Goal: Communication & Community: Answer question/provide support

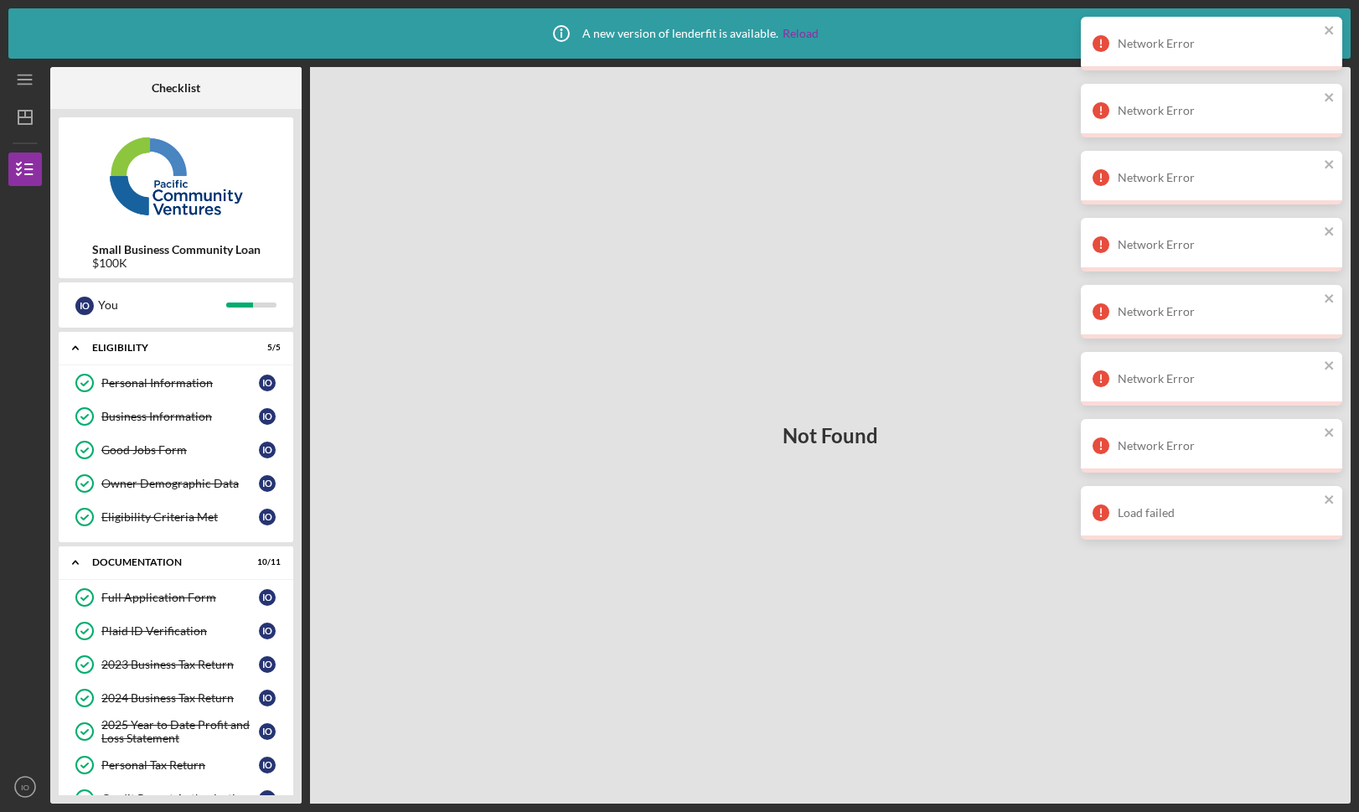
scroll to position [11, 0]
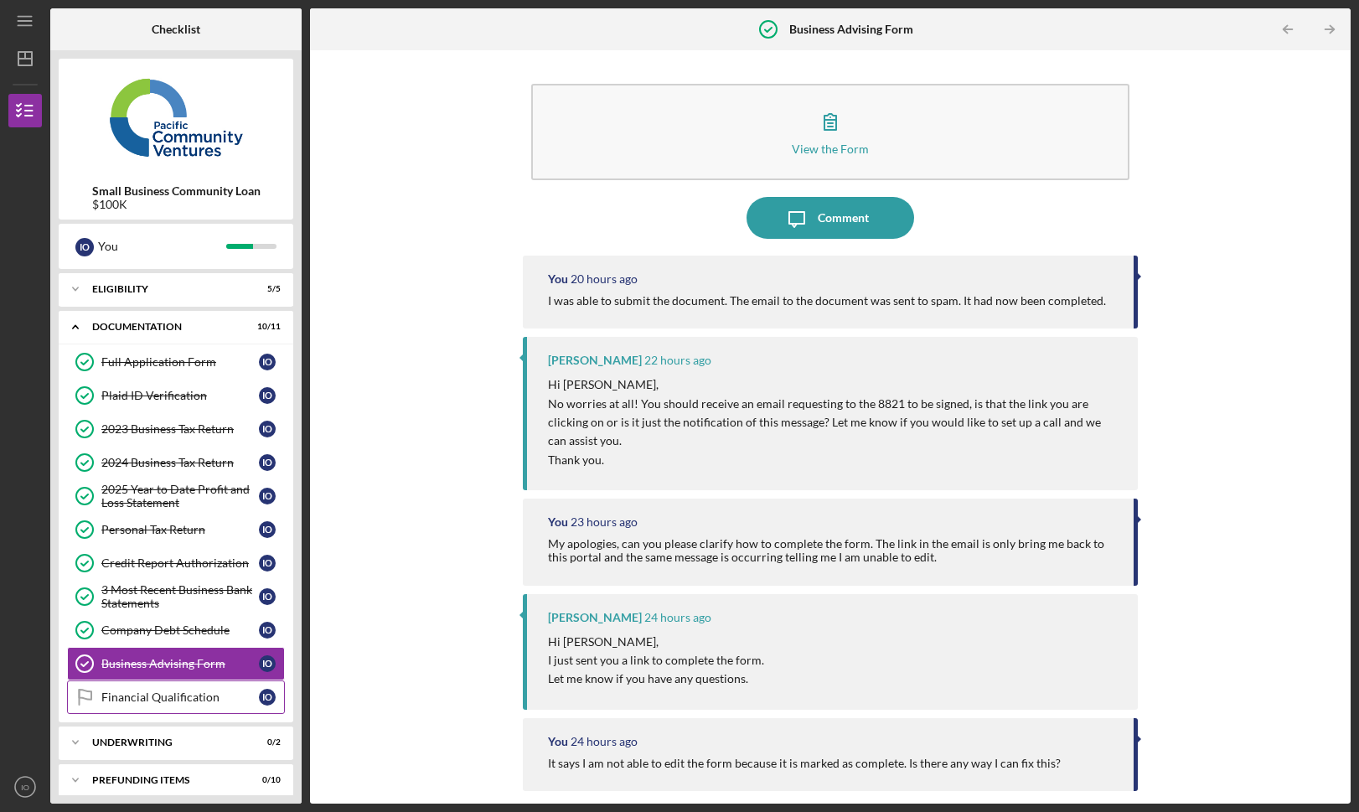
click at [194, 698] on div "Financial Qualification" at bounding box center [180, 697] width 158 height 13
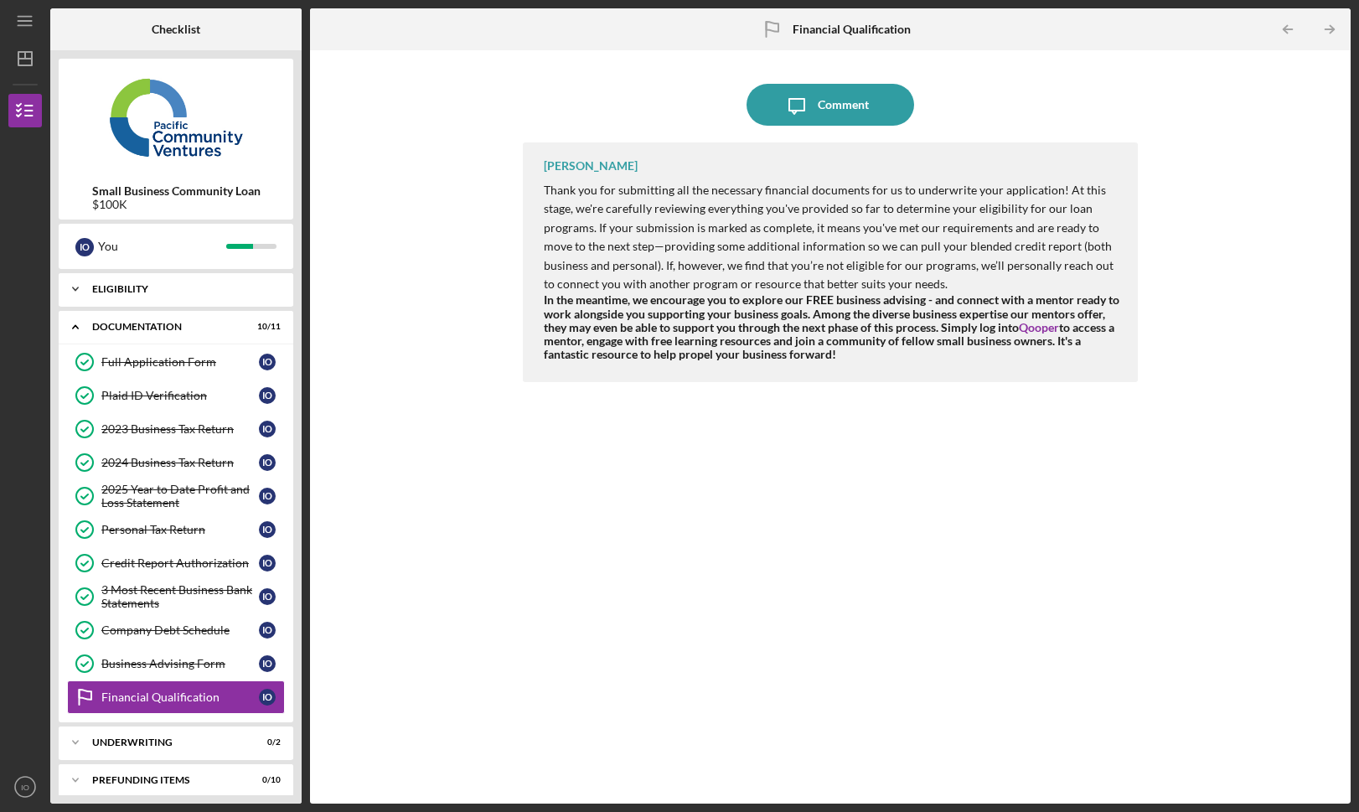
click at [173, 294] on div "Icon/Expander Eligibility 5 / 5" at bounding box center [176, 289] width 235 height 34
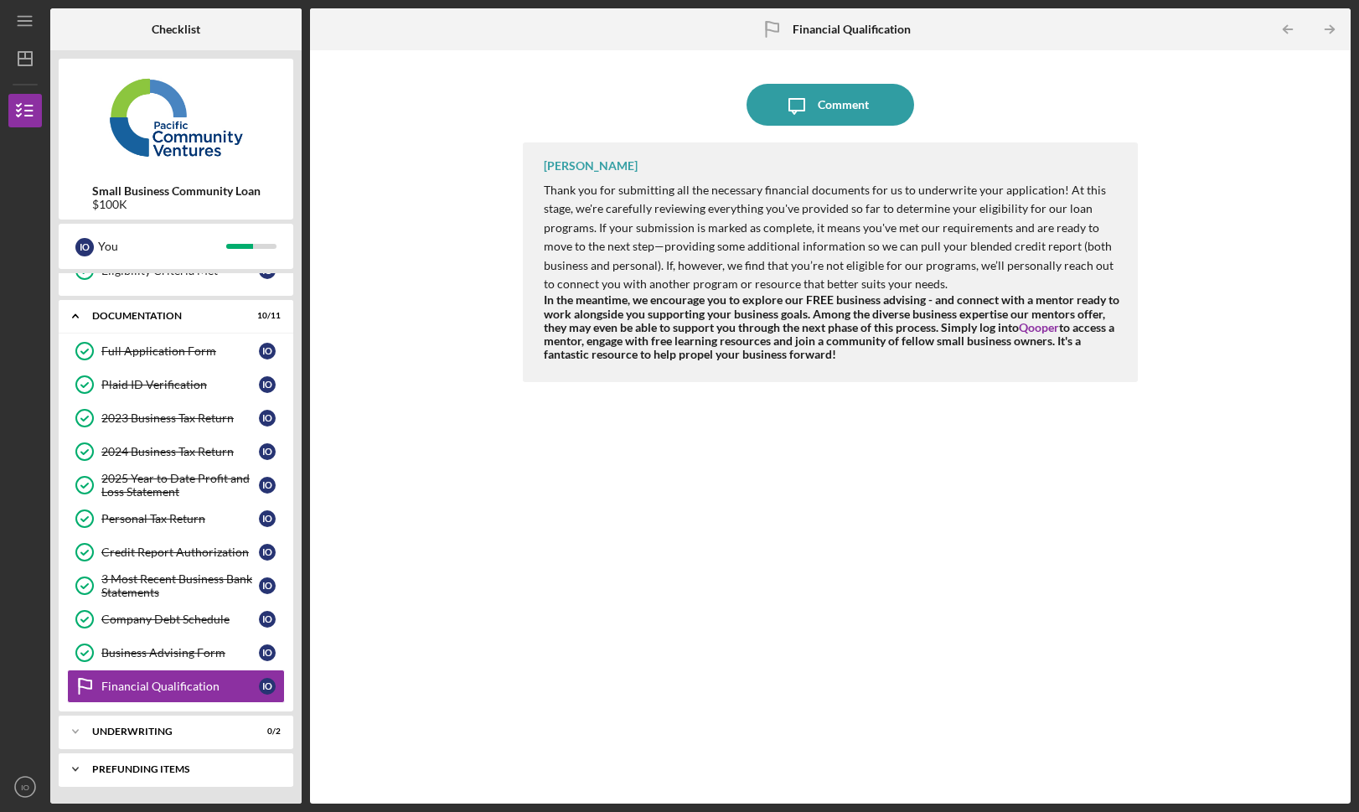
scroll to position [188, 0]
click at [165, 725] on div "Icon/Expander Underwriting 0 / 2" at bounding box center [176, 732] width 235 height 34
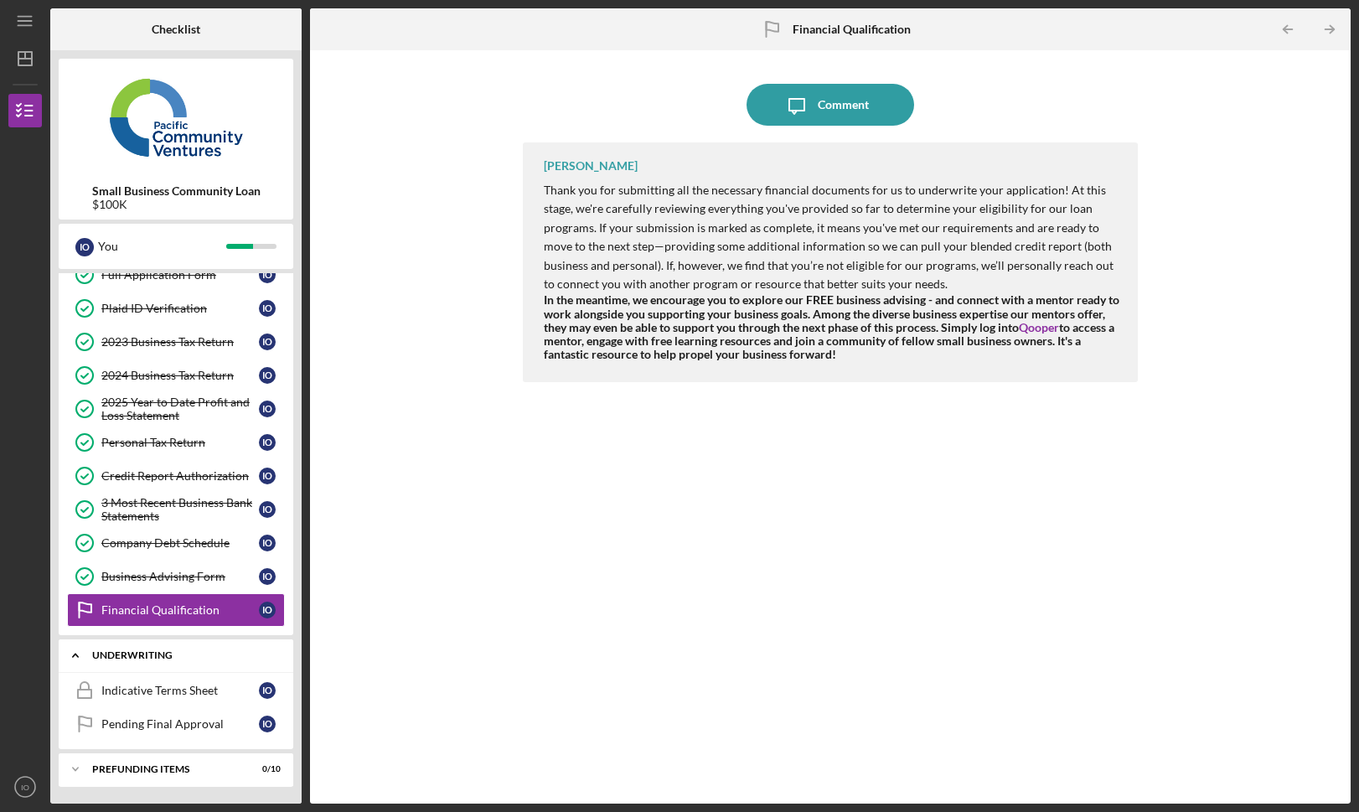
scroll to position [264, 0]
click at [163, 727] on div "Pending Final Approval" at bounding box center [180, 723] width 158 height 13
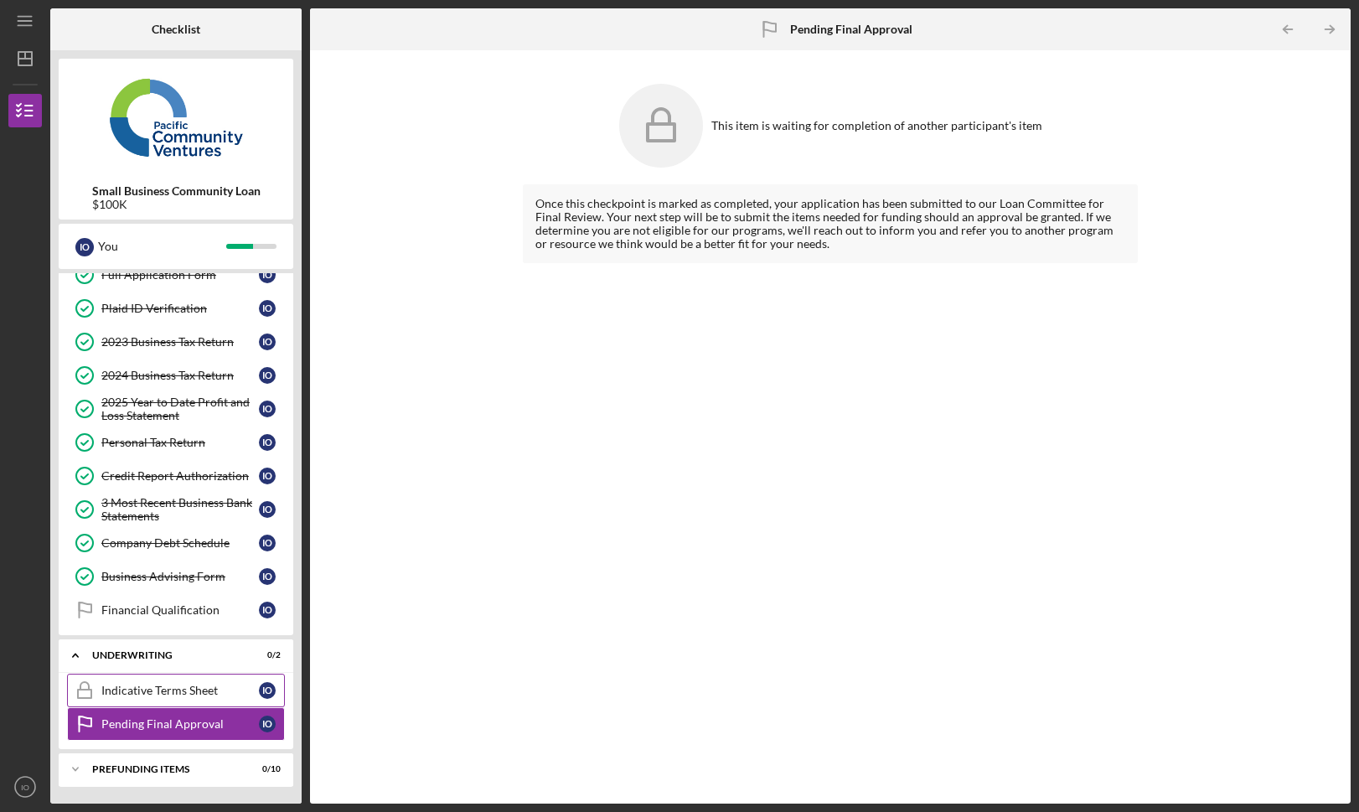
click at [161, 689] on div "Indicative Terms Sheet" at bounding box center [180, 690] width 158 height 13
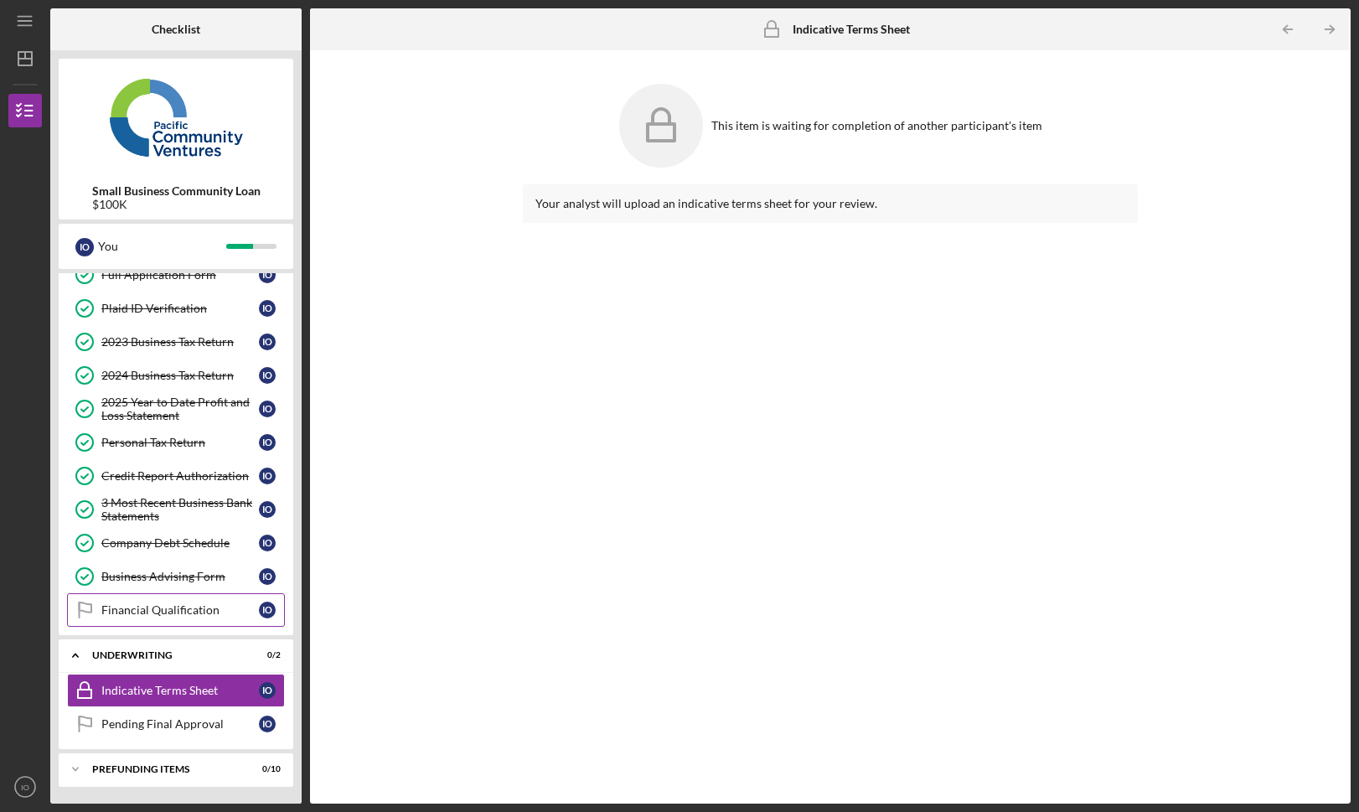
click at [161, 621] on link "Financial Qualification Financial Qualification I O" at bounding box center [176, 610] width 218 height 34
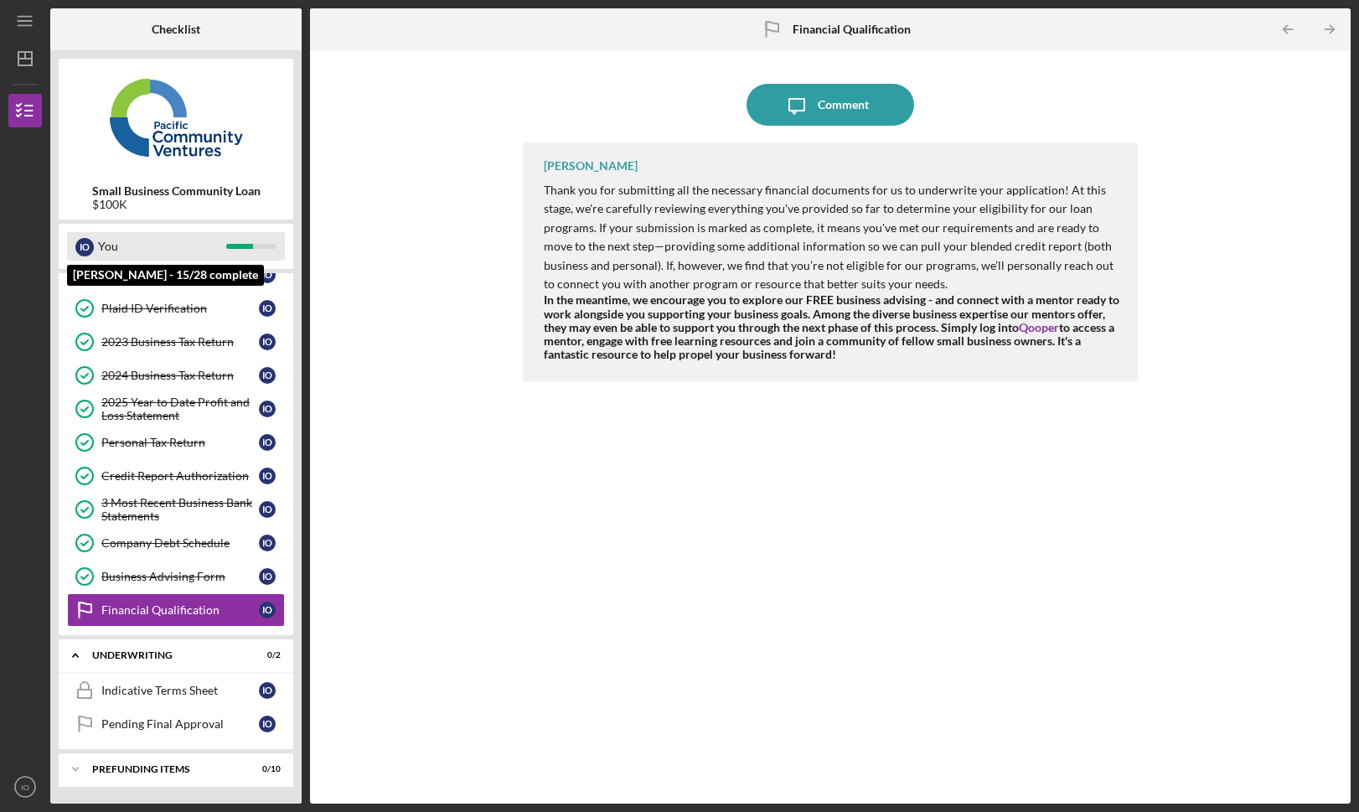
click at [228, 247] on div at bounding box center [239, 246] width 27 height 5
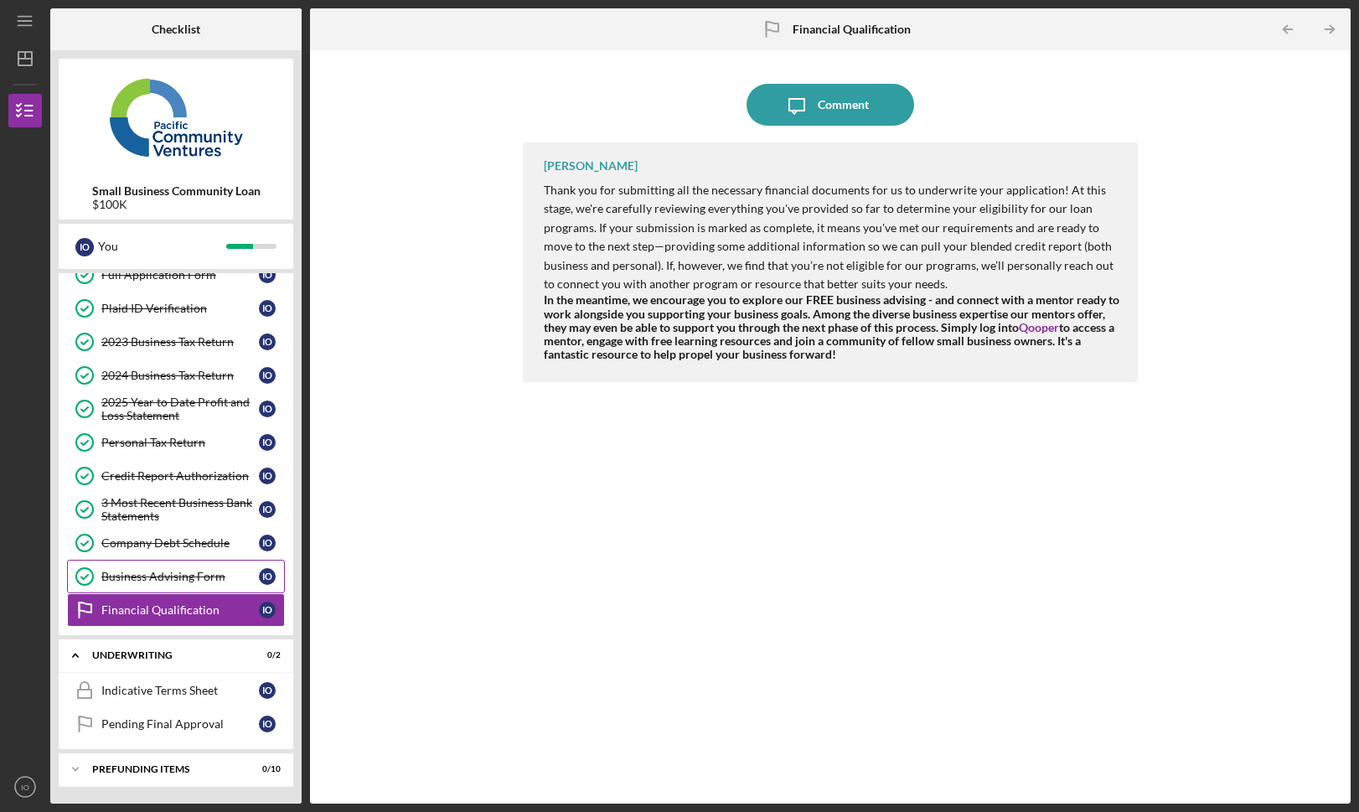
click at [195, 577] on div "Business Advising Form" at bounding box center [180, 576] width 158 height 13
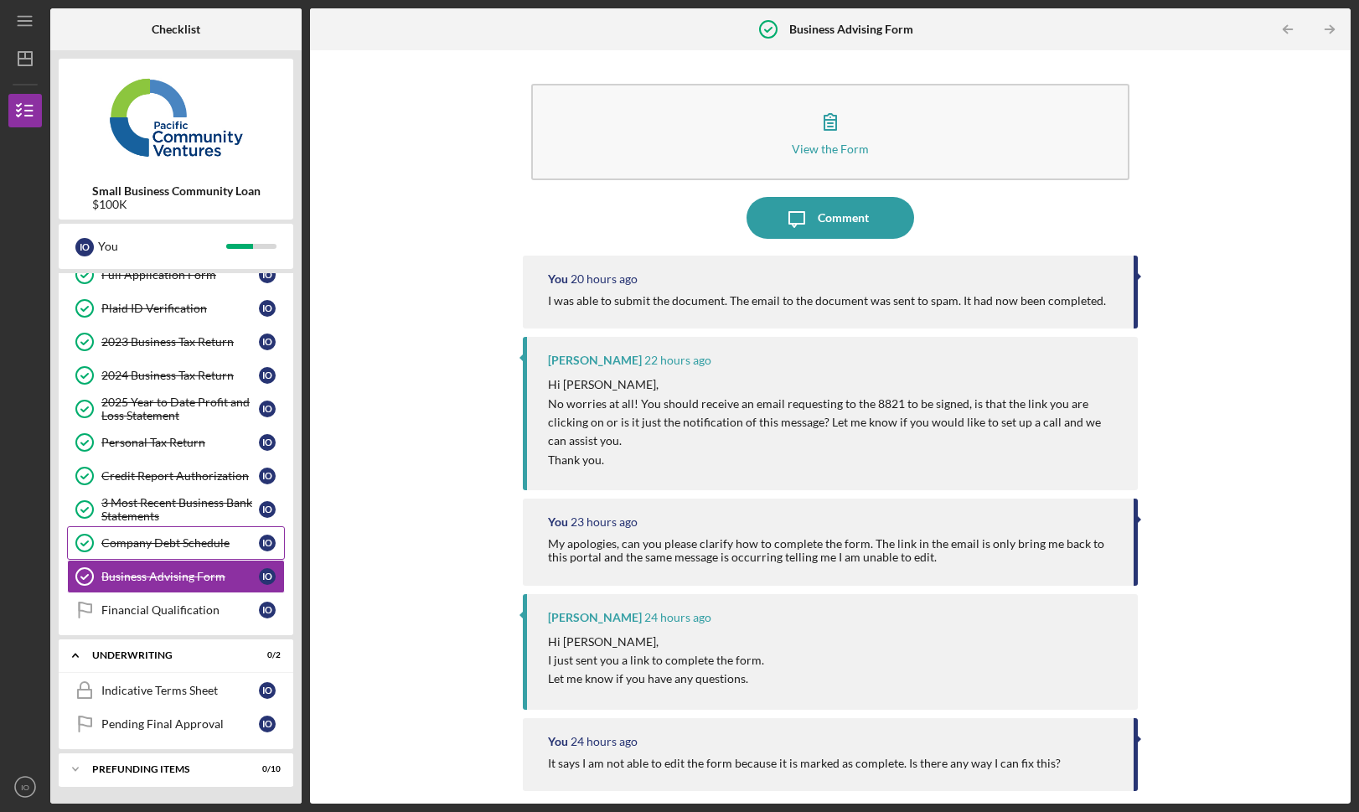
click at [195, 549] on div "Company Debt Schedule" at bounding box center [180, 542] width 158 height 13
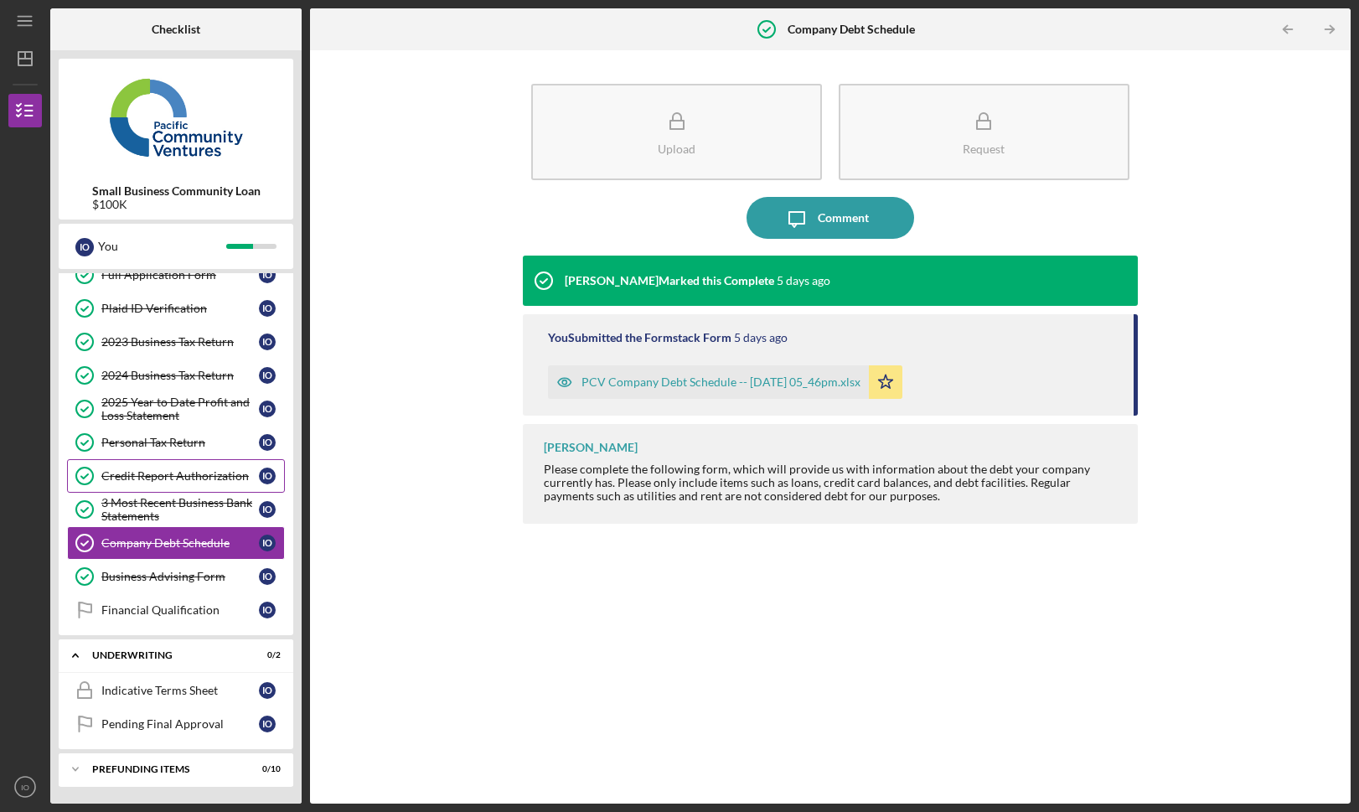
click at [205, 485] on link "Credit Report Authorization Credit Report Authorization I O" at bounding box center [176, 476] width 218 height 34
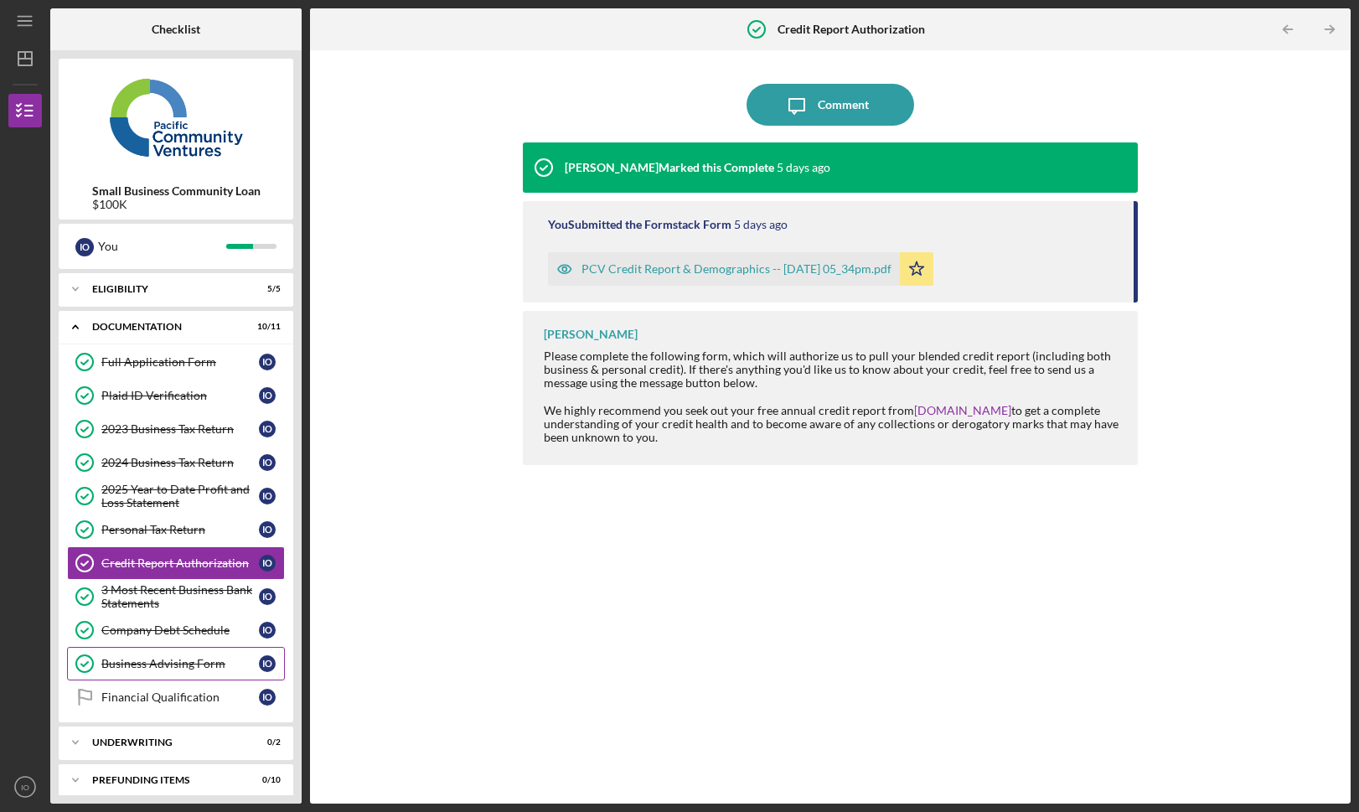
click at [158, 680] on link "Business Advising Form Business Advising Form I O" at bounding box center [176, 664] width 218 height 34
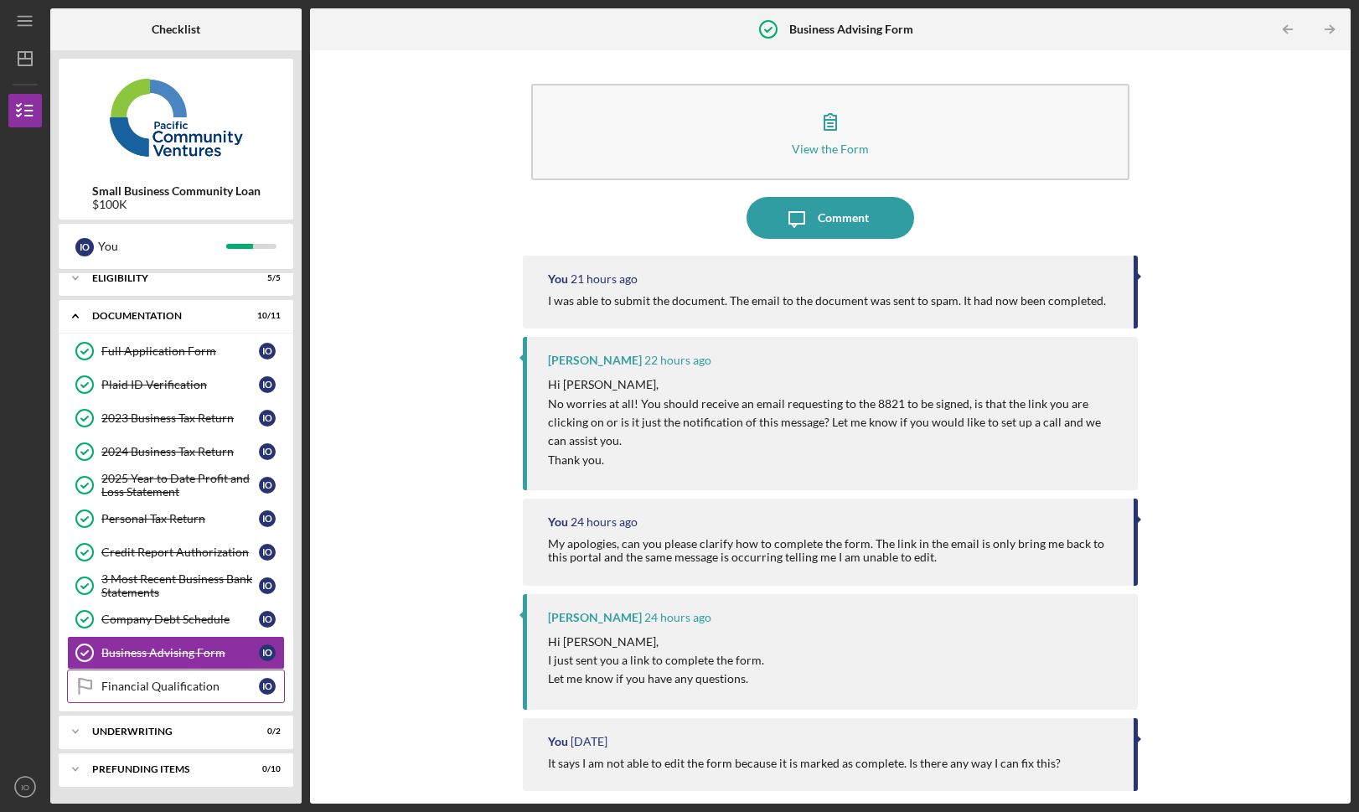
scroll to position [11, 0]
click at [161, 635] on link "Company Debt Schedule Company Debt Schedule I O" at bounding box center [176, 620] width 218 height 34
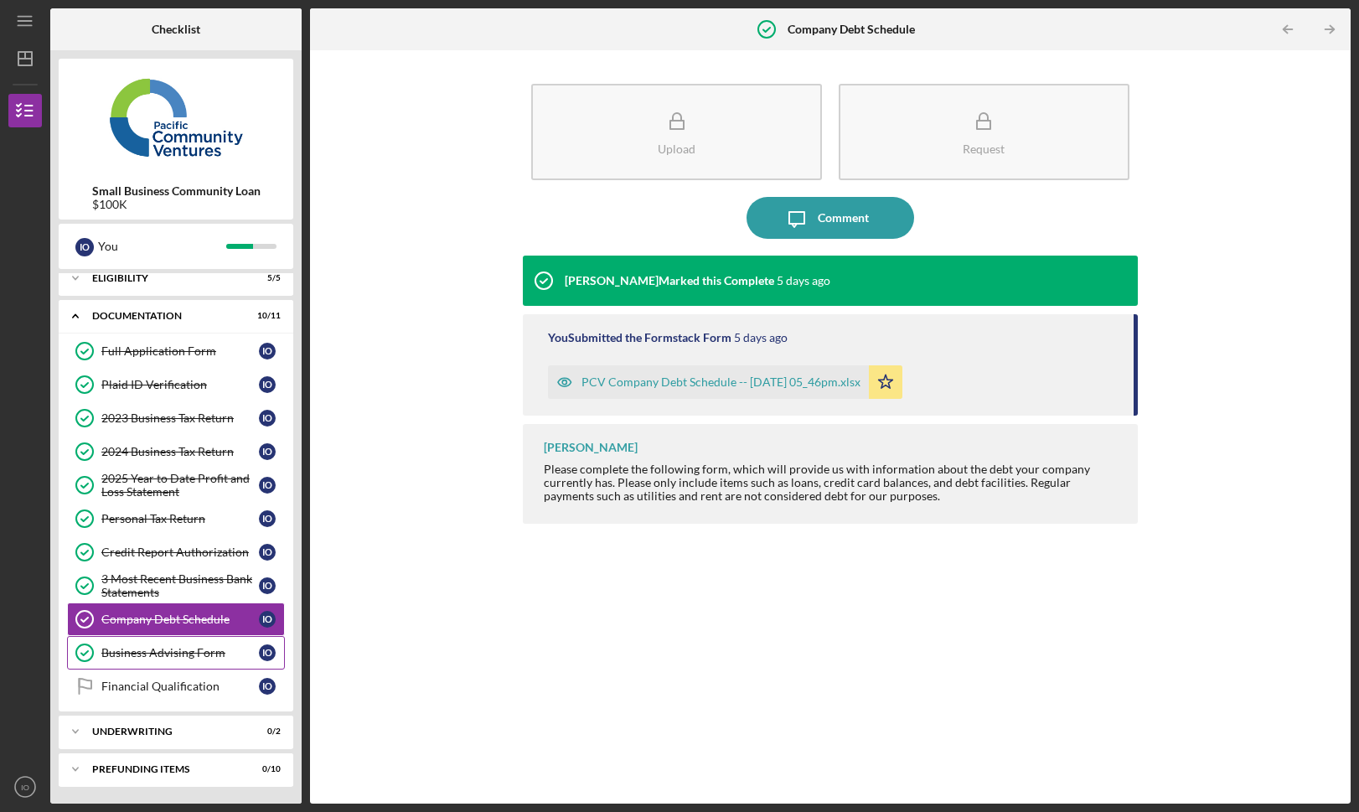
click at [158, 660] on link "Business Advising Form Business Advising Form I O" at bounding box center [176, 653] width 218 height 34
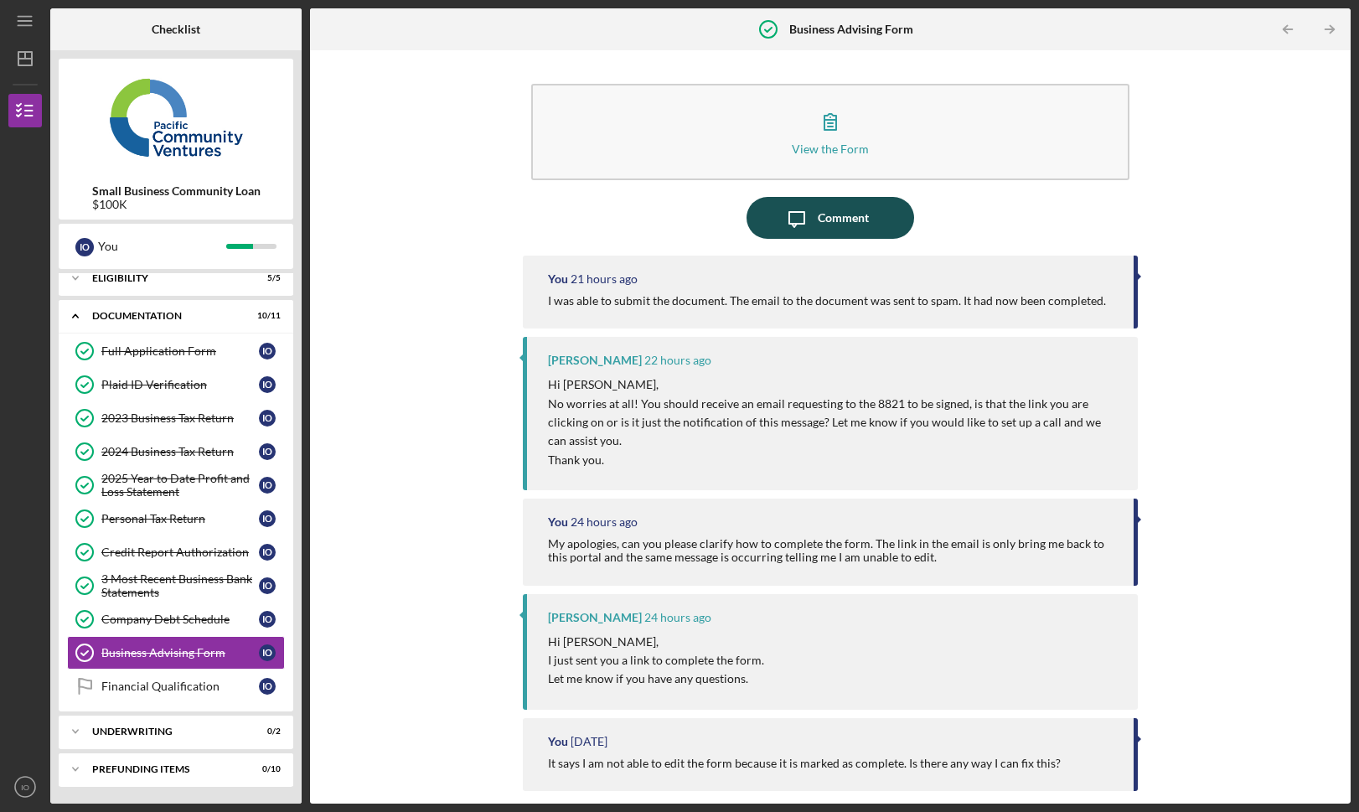
click at [837, 233] on div "Comment" at bounding box center [843, 218] width 51 height 42
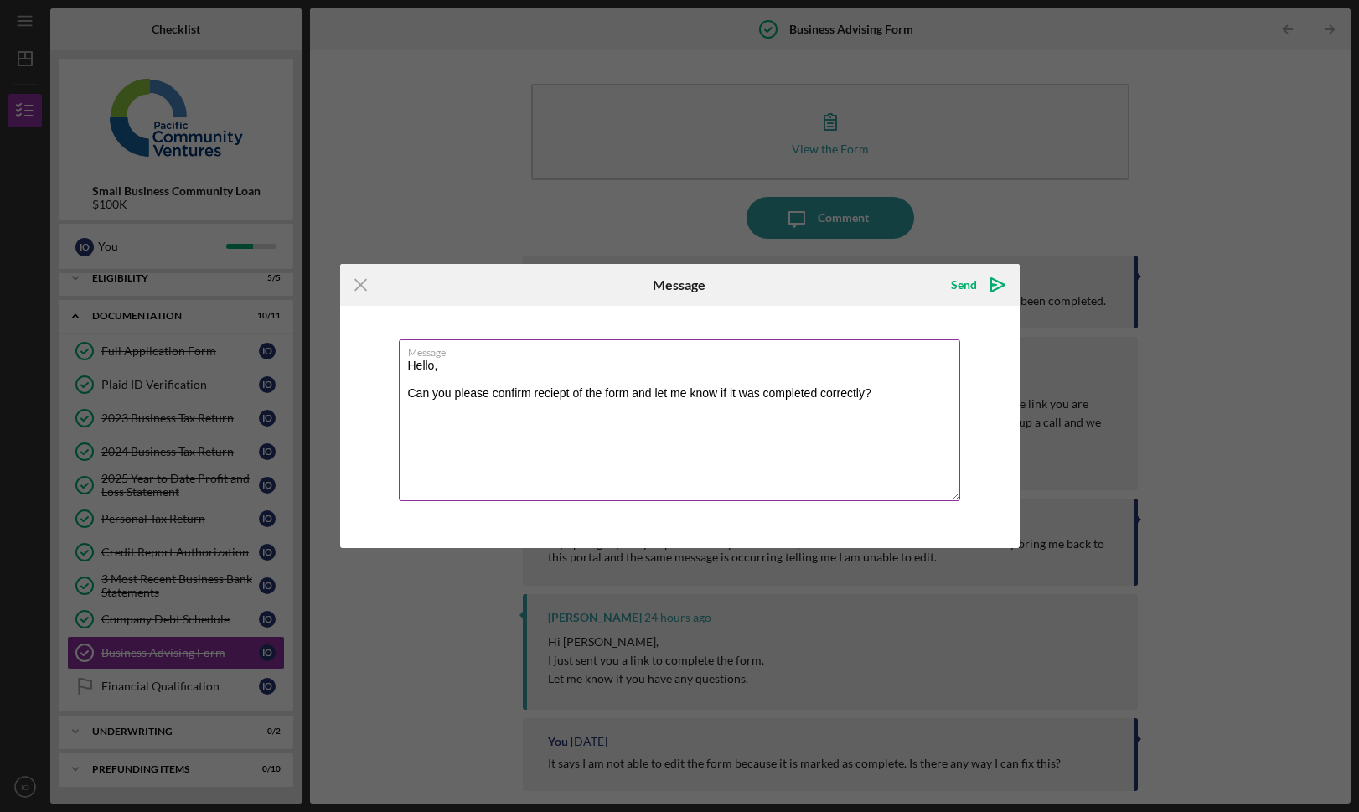
click at [552, 391] on textarea "Hello, Can you please confirm reciept of the form and let me know if it was com…" at bounding box center [679, 420] width 561 height 162
click at [865, 423] on textarea "Hello, Can you please confirm receipt of the form and let me know if it was com…" at bounding box center [679, 420] width 561 height 162
type textarea "Hello, Can you please confirm receipt of the form and let me know if it was com…"
click at [986, 284] on icon "Icon/icon-invite-send" at bounding box center [998, 285] width 42 height 42
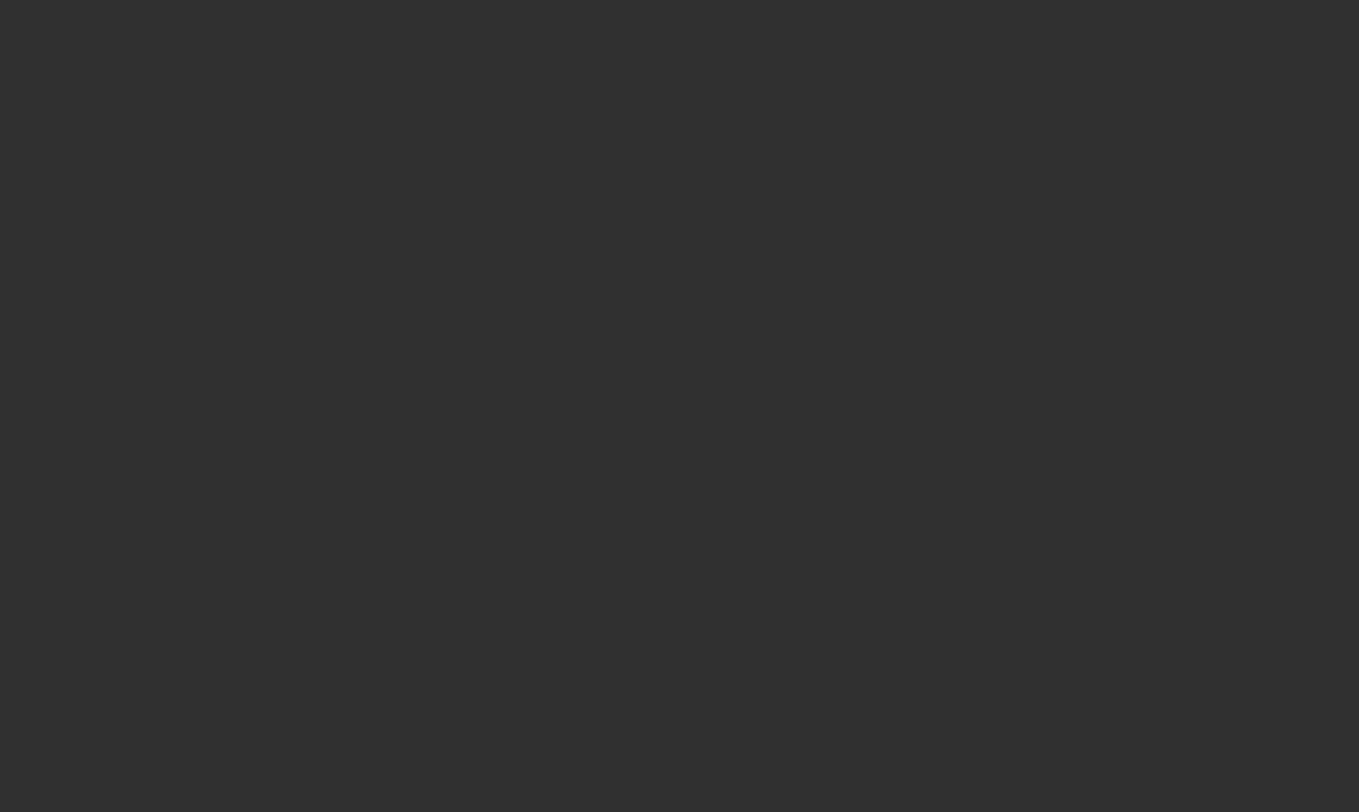
click at [133, 2] on div at bounding box center [679, 406] width 1359 height 812
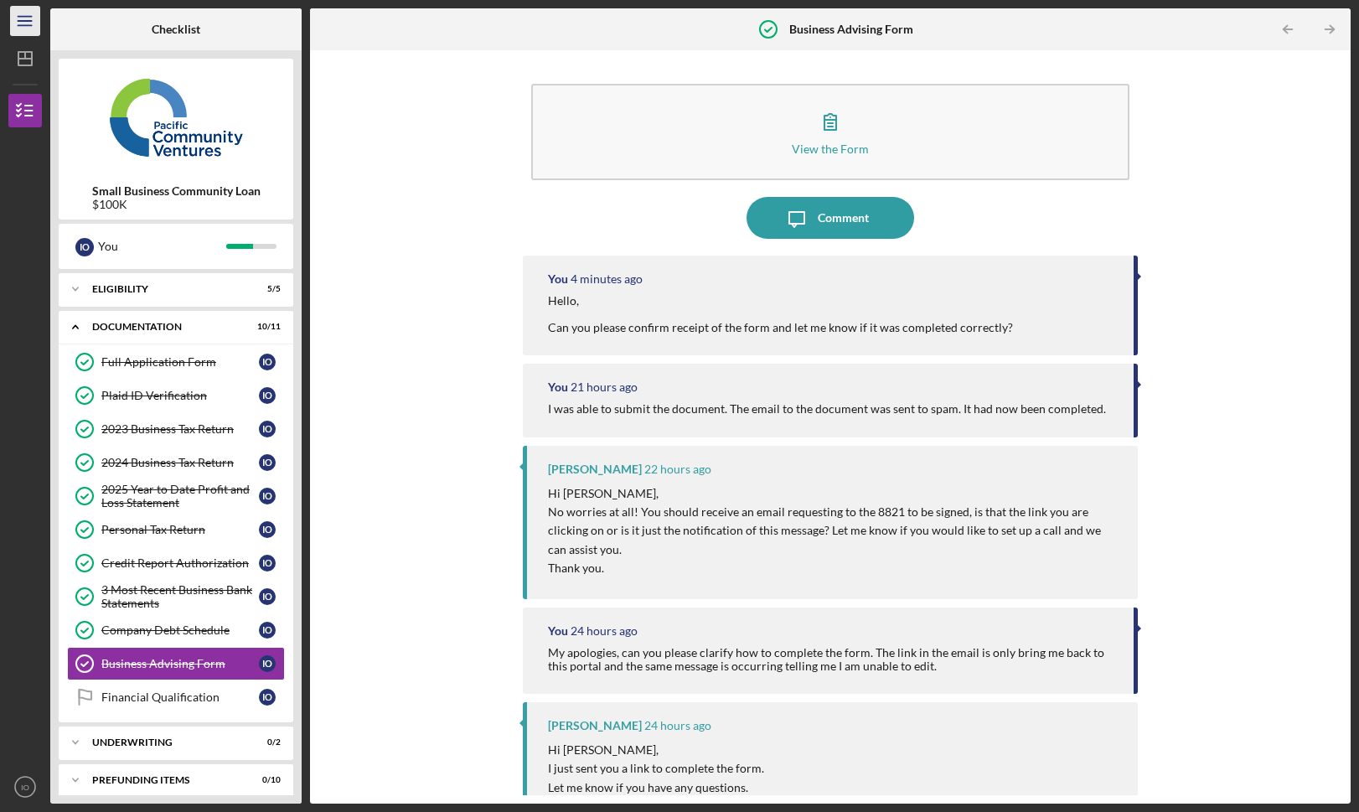
click at [29, 27] on icon "Icon/Menu" at bounding box center [26, 22] width 38 height 38
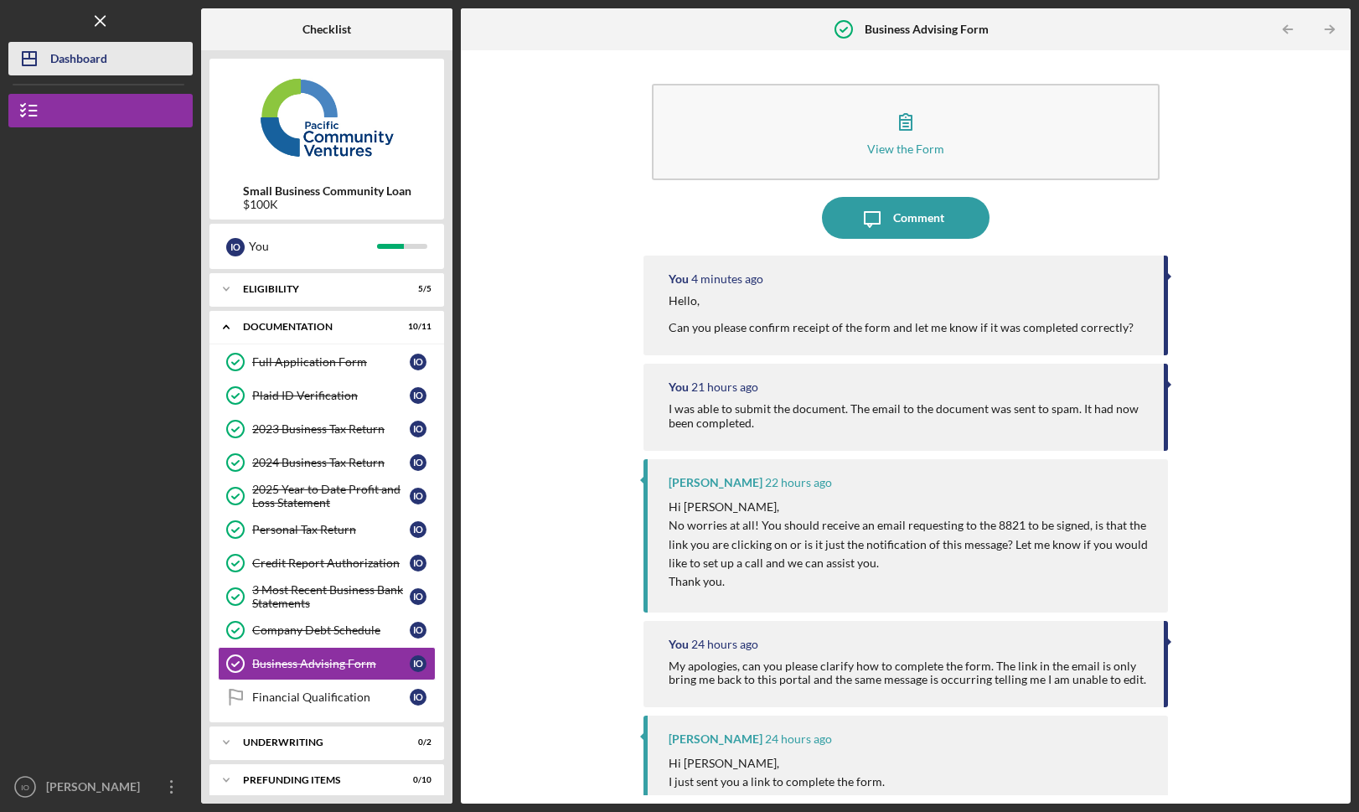
click at [55, 65] on div "Dashboard" at bounding box center [78, 61] width 57 height 38
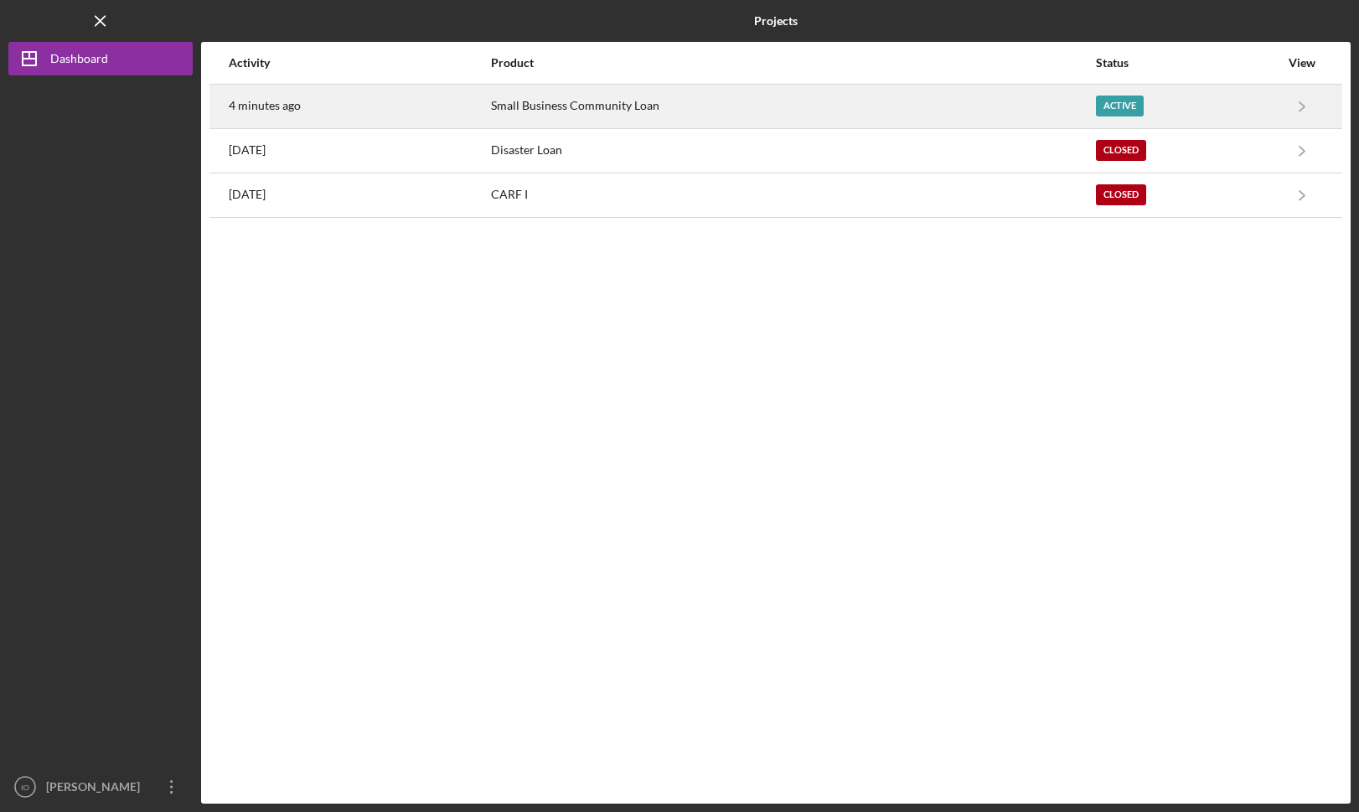
click at [395, 120] on div "4 minutes ago" at bounding box center [359, 106] width 261 height 42
